Goal: Transaction & Acquisition: Subscribe to service/newsletter

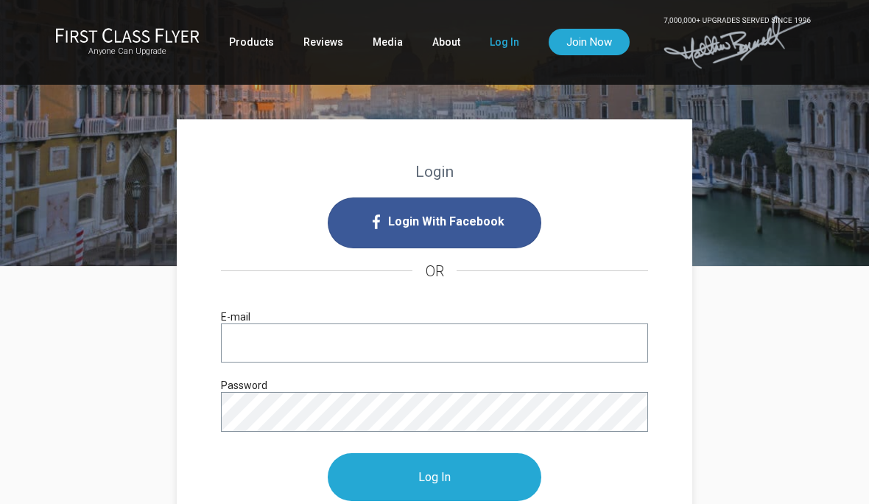
click at [391, 349] on input "E-mail" at bounding box center [434, 342] width 427 height 39
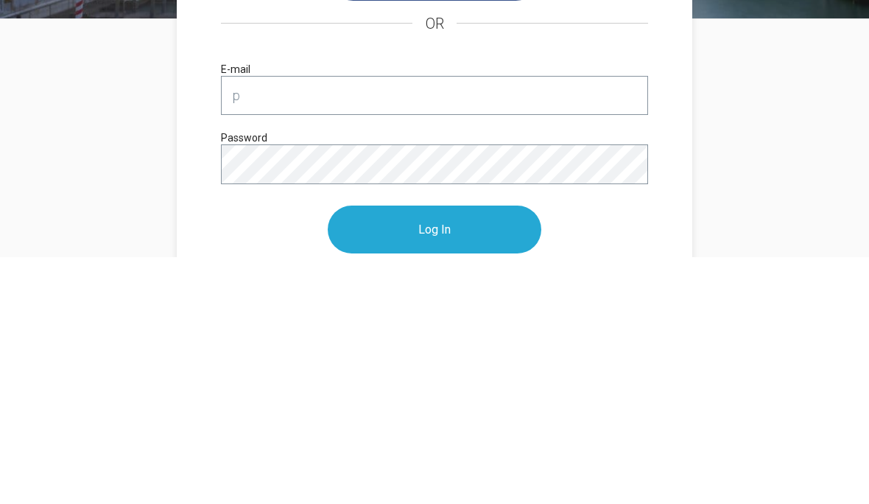
type input "pr"
type input "[EMAIL_ADDRESS][DOMAIN_NAME]"
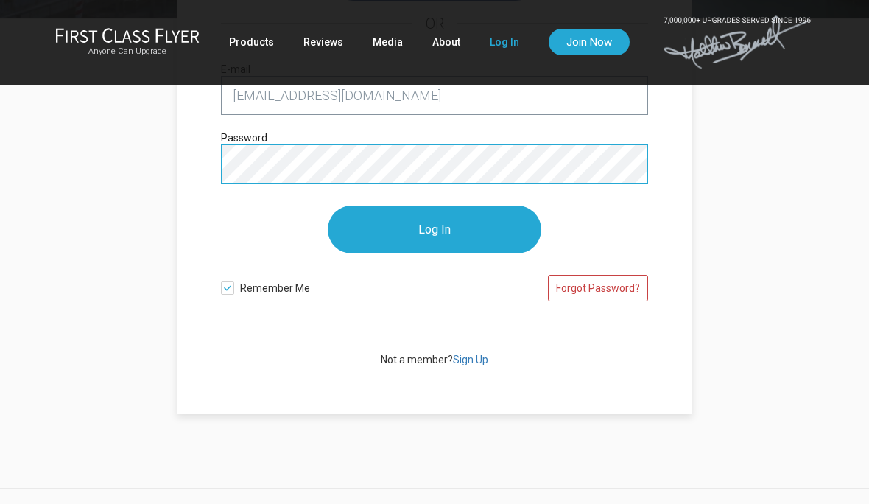
scroll to position [247, 0]
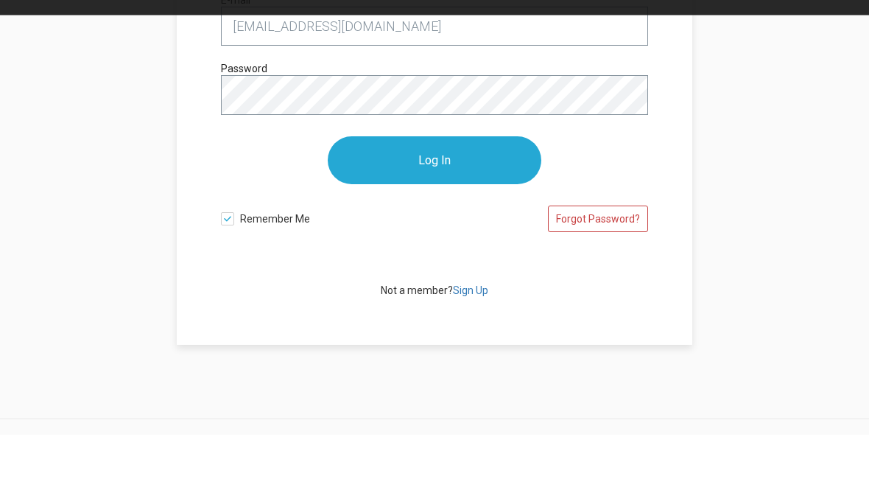
click at [491, 206] on input "Log In" at bounding box center [435, 230] width 214 height 48
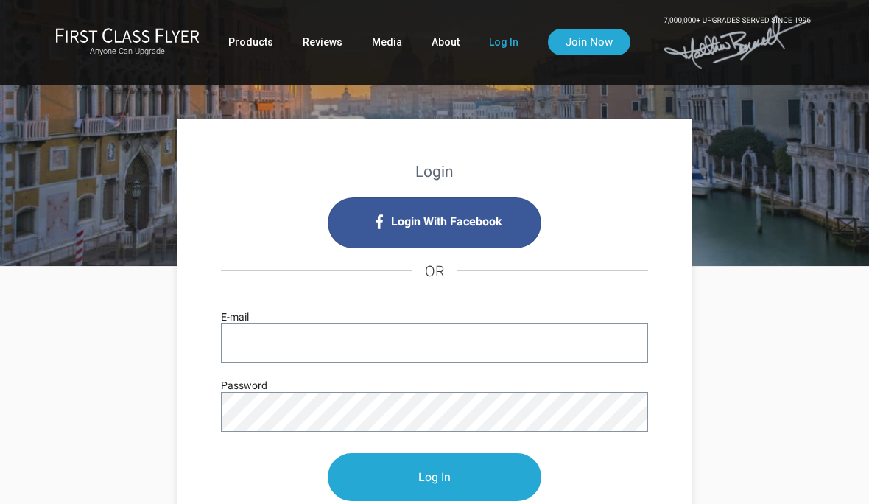
click at [349, 340] on input "E-mail" at bounding box center [434, 342] width 427 height 39
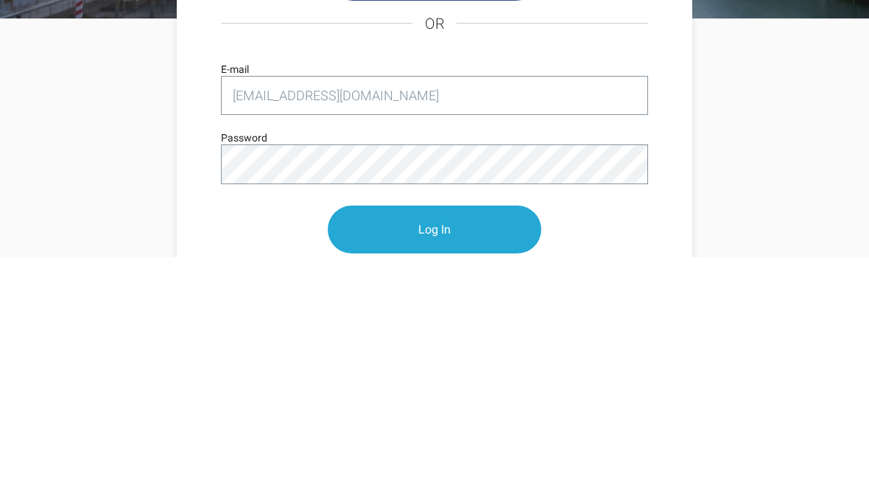
type input "[EMAIL_ADDRESS][DOMAIN_NAME]"
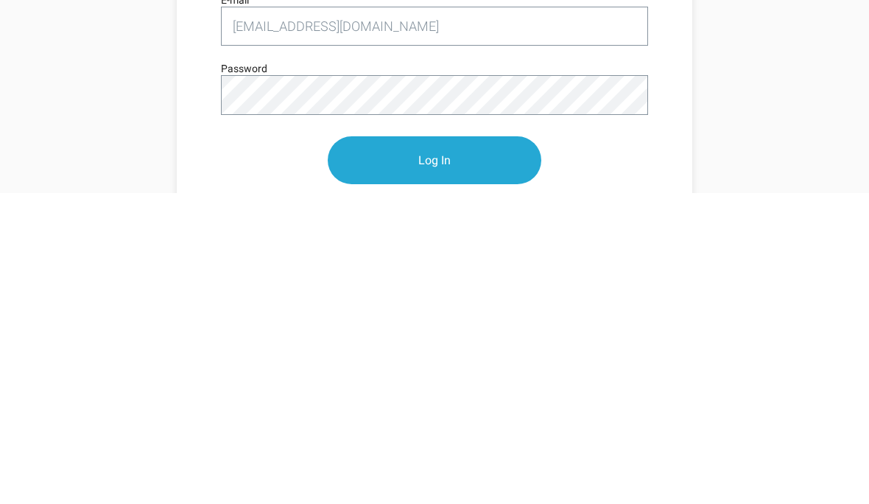
click at [461, 448] on input "Log In" at bounding box center [435, 472] width 214 height 48
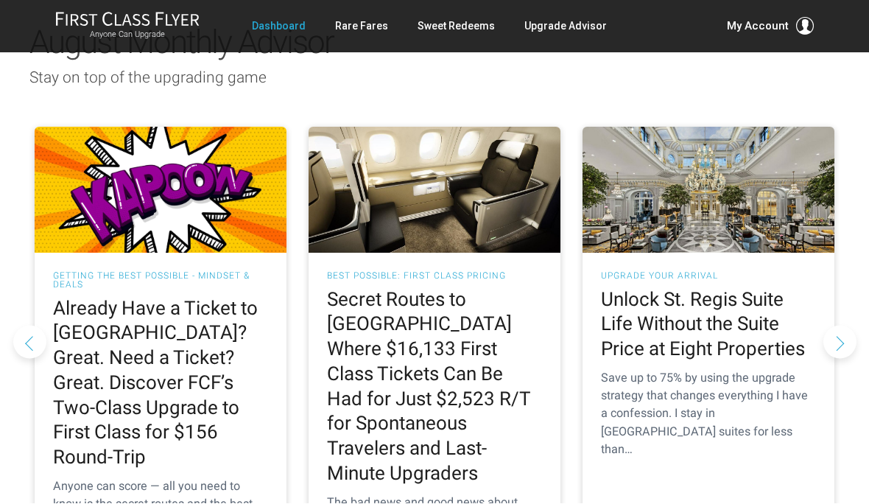
scroll to position [1407, 0]
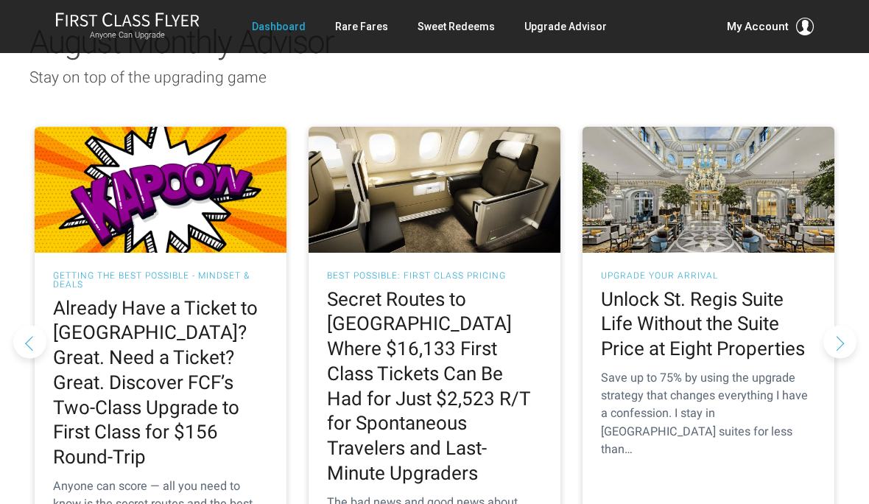
click at [479, 304] on h2 "Secret Routes to Europe Where $16,133 First Class Tickets Can Be Had for Just $…" at bounding box center [434, 386] width 215 height 199
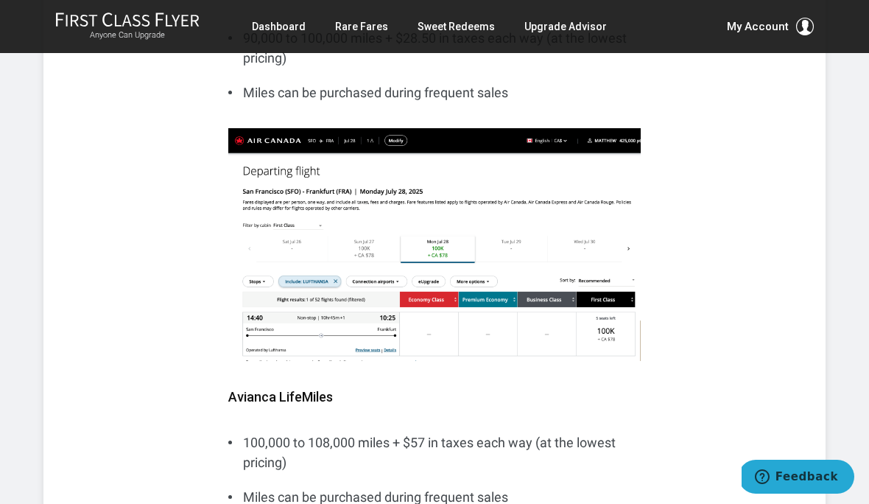
scroll to position [1772, 0]
